Goal: Task Accomplishment & Management: Use online tool/utility

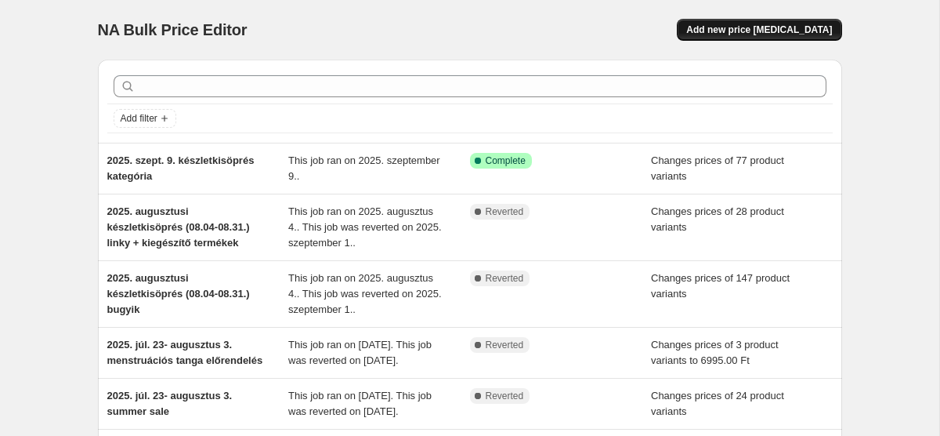
click at [774, 28] on span "Add new price [MEDICAL_DATA]" at bounding box center [760, 30] width 146 height 13
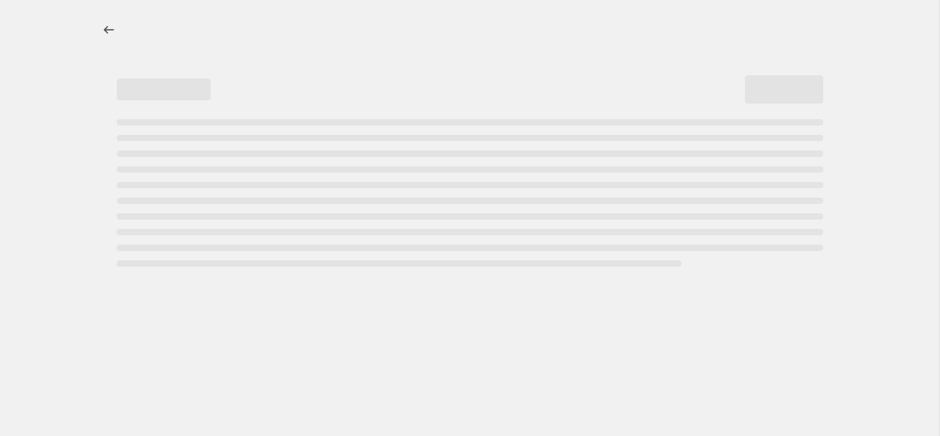
select select "percentage"
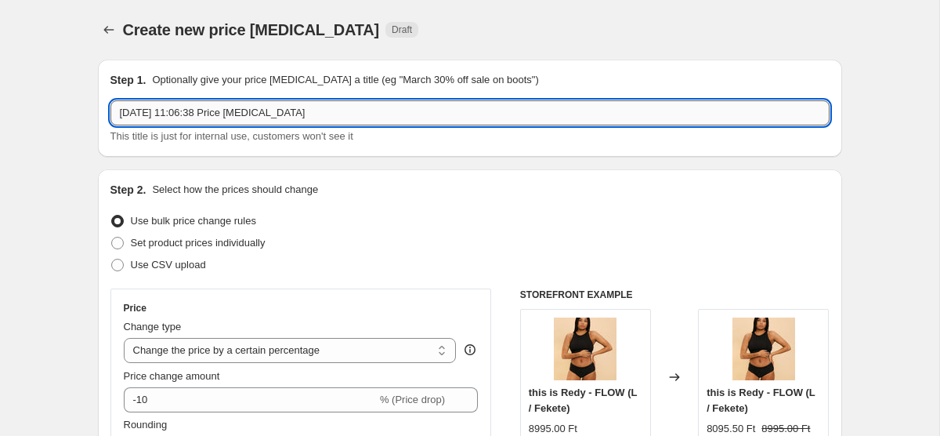
drag, startPoint x: 345, startPoint y: 111, endPoint x: 199, endPoint y: 114, distance: 145.8
click at [199, 114] on input "2025. szept. 17. 11:06:38 Price change job" at bounding box center [470, 112] width 719 height 25
type input "2025. szept. 17-től lézervágott bugyik kedvezményes áron -20%"
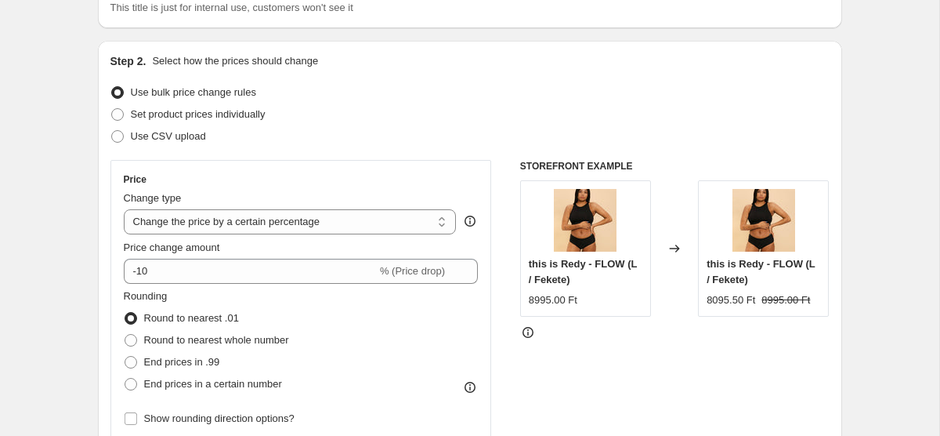
scroll to position [165, 0]
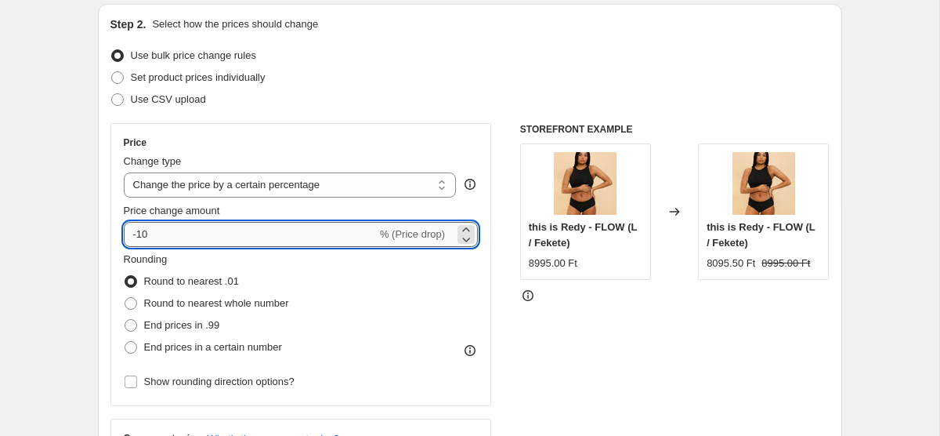
click at [176, 240] on input "-10" at bounding box center [250, 234] width 253 height 25
type input "-1"
type input "-20"
click at [183, 353] on span "End prices in a certain number" at bounding box center [213, 347] width 138 height 16
click at [125, 342] on input "End prices in a certain number" at bounding box center [125, 341] width 1 height 1
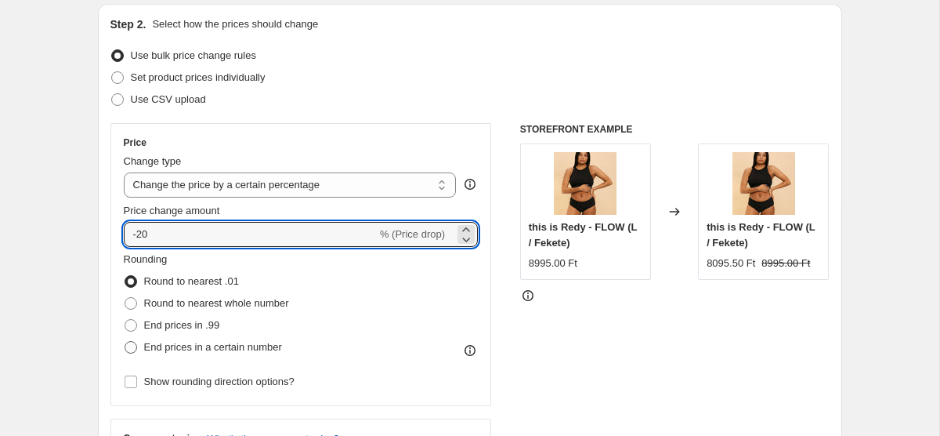
radio input "true"
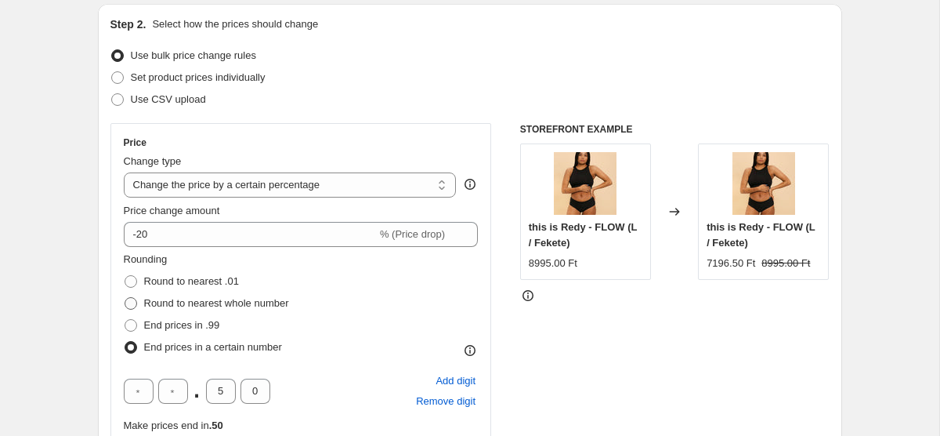
click at [210, 295] on span "Round to nearest whole number" at bounding box center [216, 303] width 145 height 16
click at [125, 297] on input "Round to nearest whole number" at bounding box center [125, 297] width 1 height 1
radio input "true"
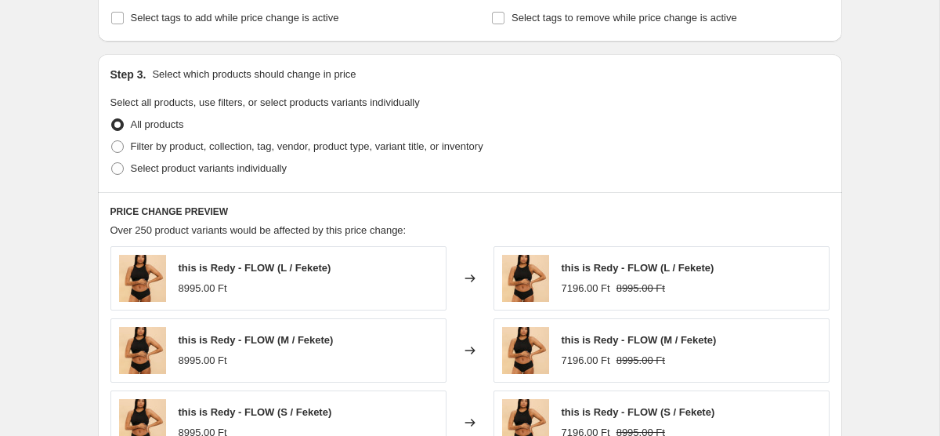
scroll to position [680, 0]
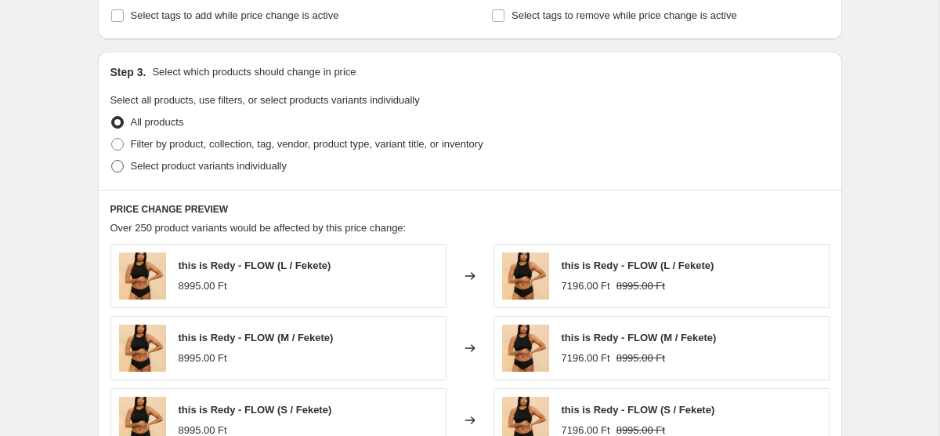
click at [147, 170] on span "Select product variants individually" at bounding box center [209, 166] width 156 height 12
click at [112, 161] on input "Select product variants individually" at bounding box center [111, 160] width 1 height 1
radio input "true"
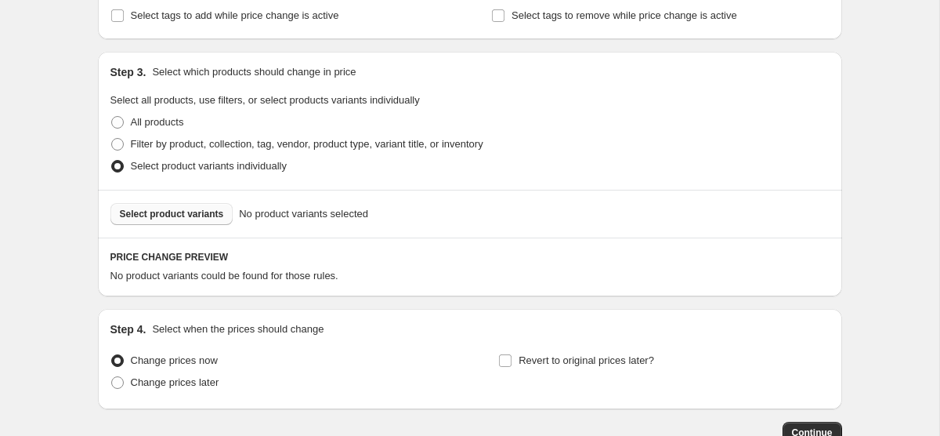
click at [153, 220] on button "Select product variants" at bounding box center [172, 214] width 123 height 22
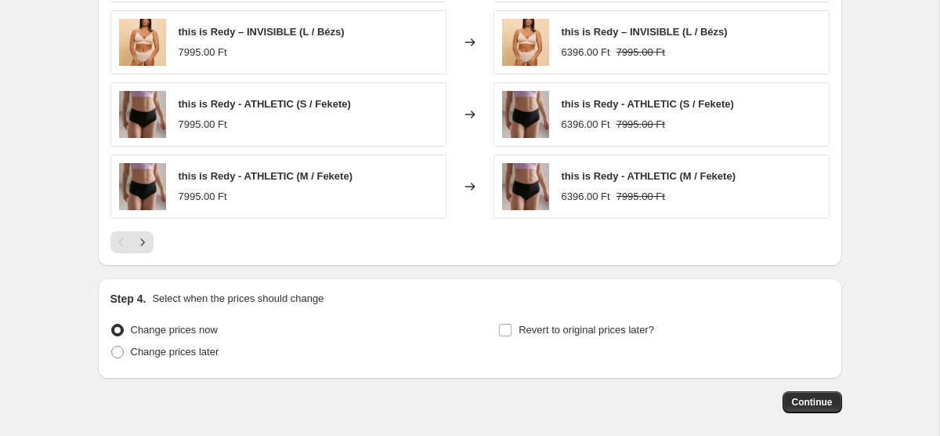
scroll to position [1137, 0]
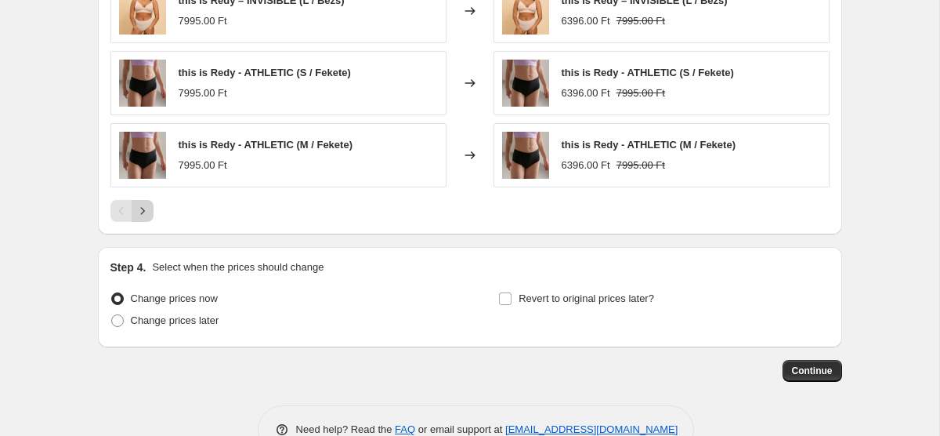
click at [137, 214] on icon "Next" at bounding box center [143, 211] width 16 height 16
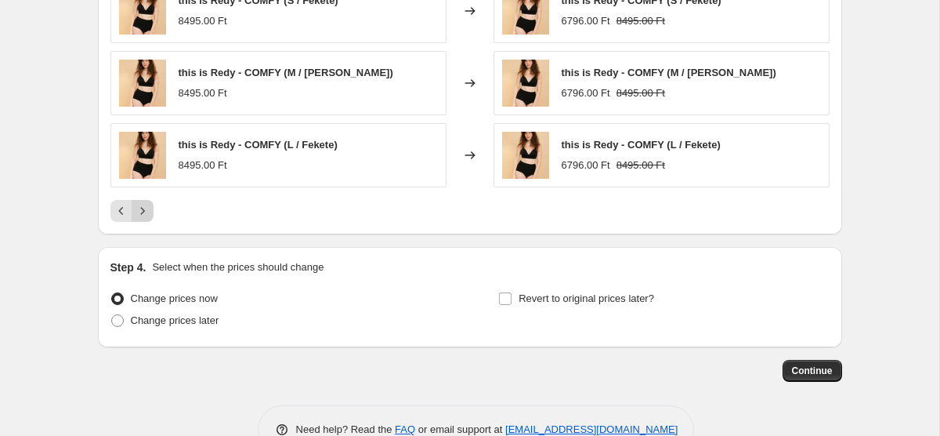
click at [142, 218] on icon "Next" at bounding box center [143, 211] width 16 height 16
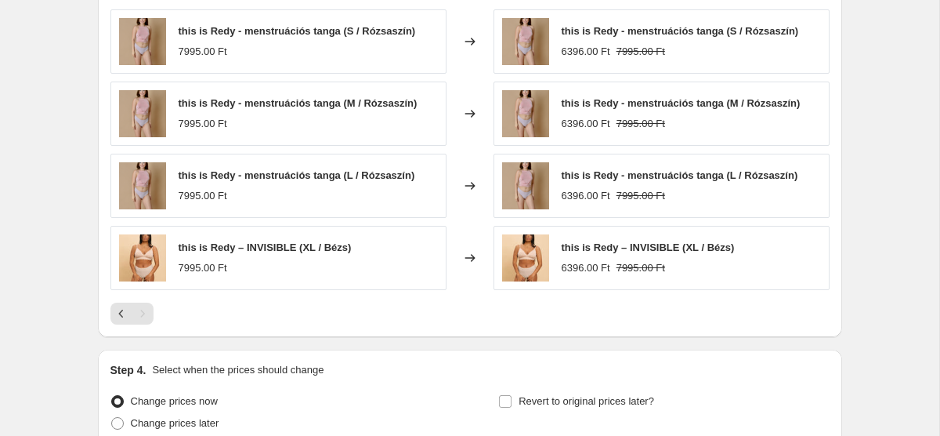
scroll to position [891, 0]
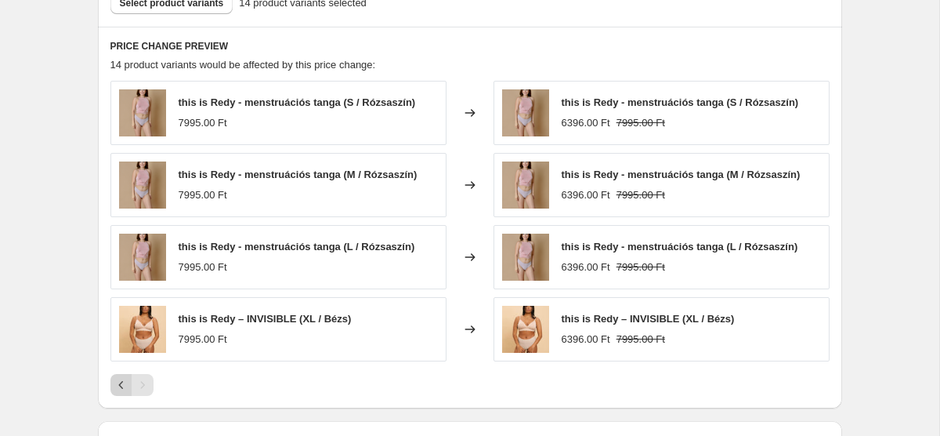
click at [118, 386] on icon "Previous" at bounding box center [122, 385] width 16 height 16
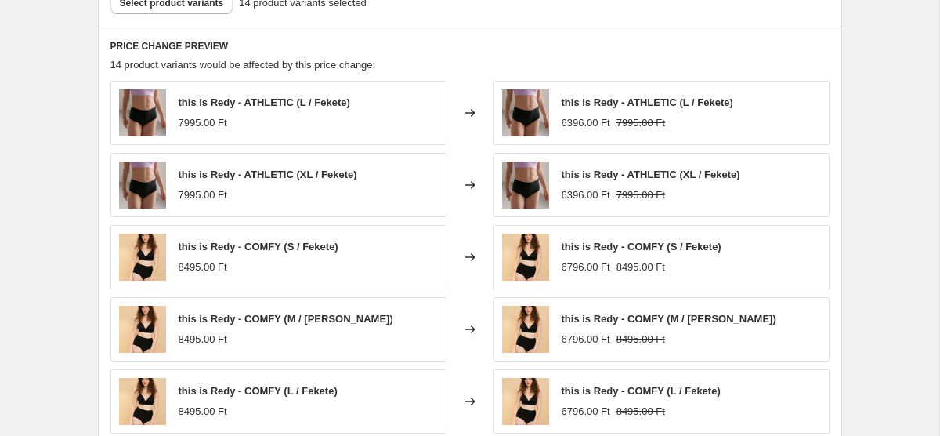
scroll to position [1179, 0]
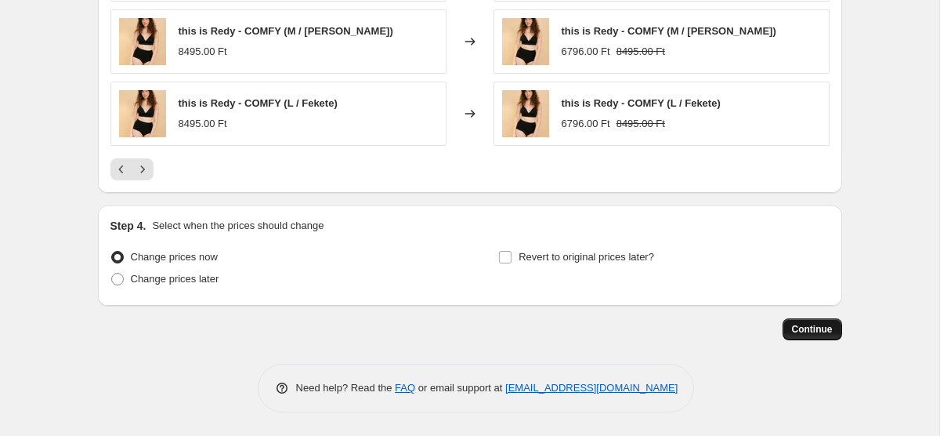
click at [812, 336] on button "Continue" at bounding box center [813, 329] width 60 height 22
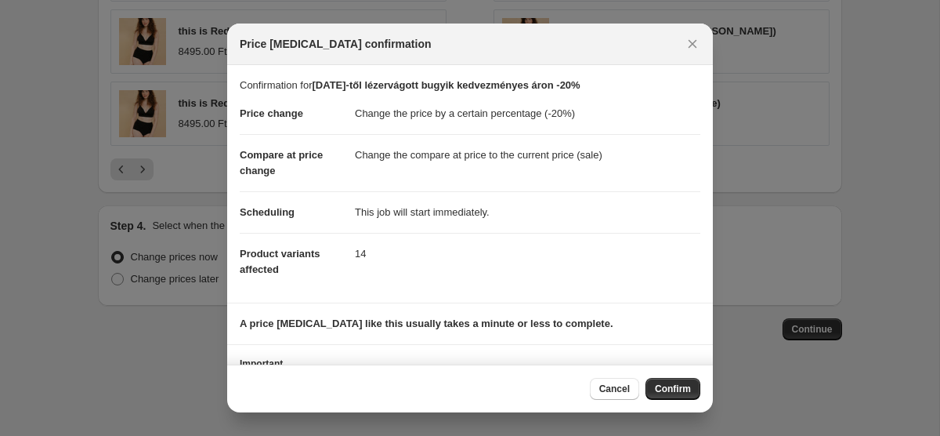
scroll to position [79, 0]
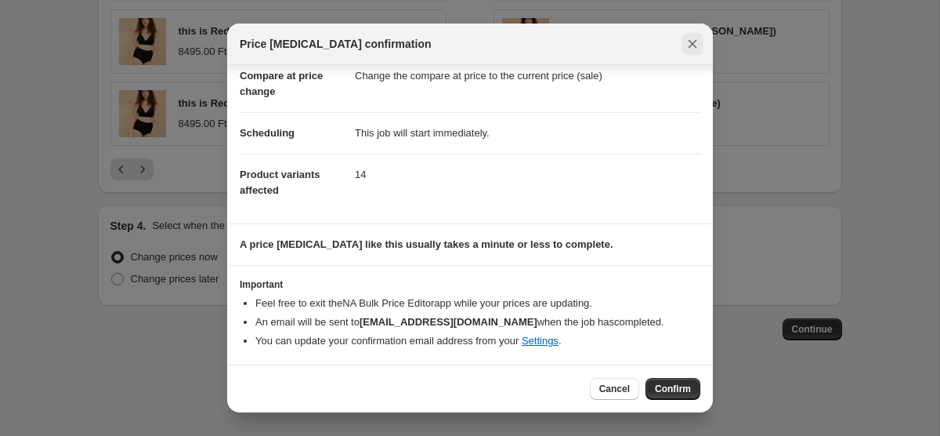
click at [692, 47] on icon "Close" at bounding box center [693, 44] width 16 height 16
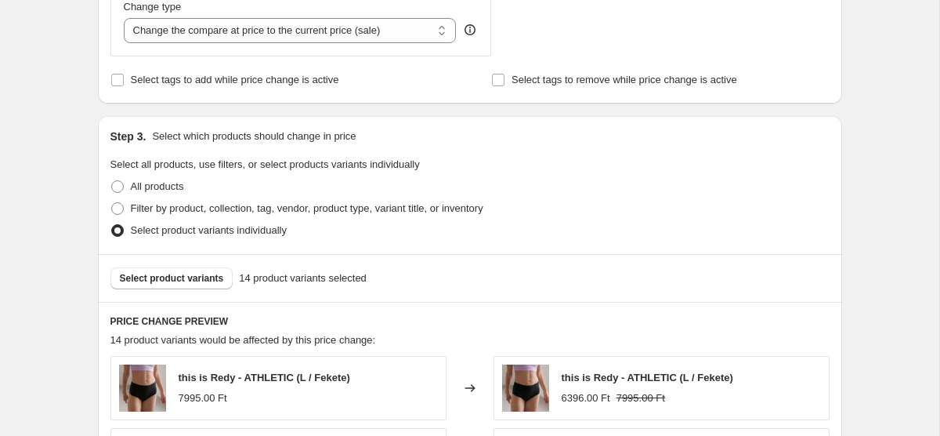
scroll to position [1179, 0]
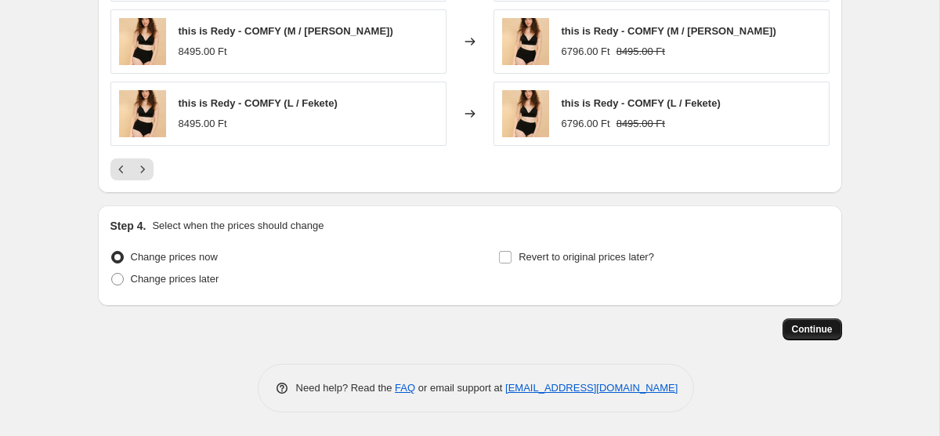
click at [807, 328] on span "Continue" at bounding box center [812, 329] width 41 height 13
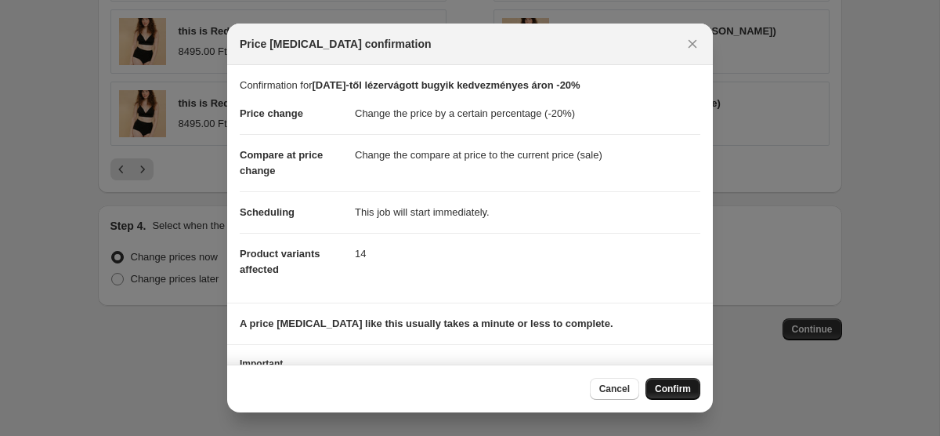
click at [667, 390] on span "Confirm" at bounding box center [673, 388] width 36 height 13
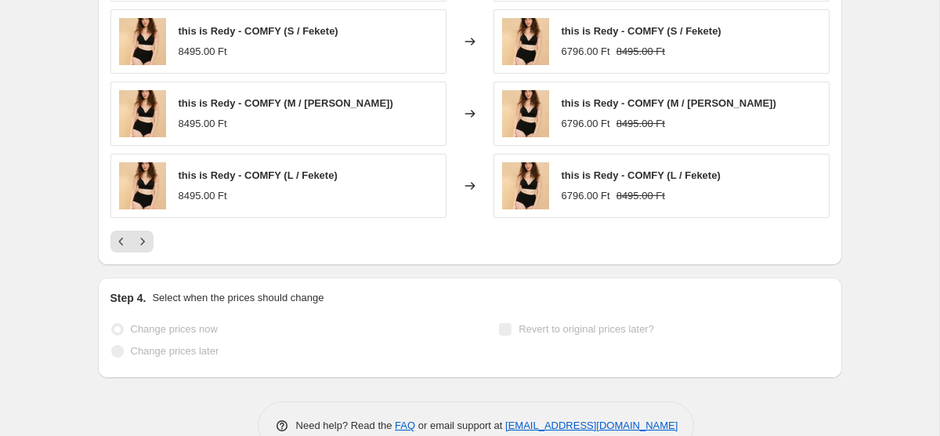
scroll to position [1219, 0]
